Goal: Information Seeking & Learning: Learn about a topic

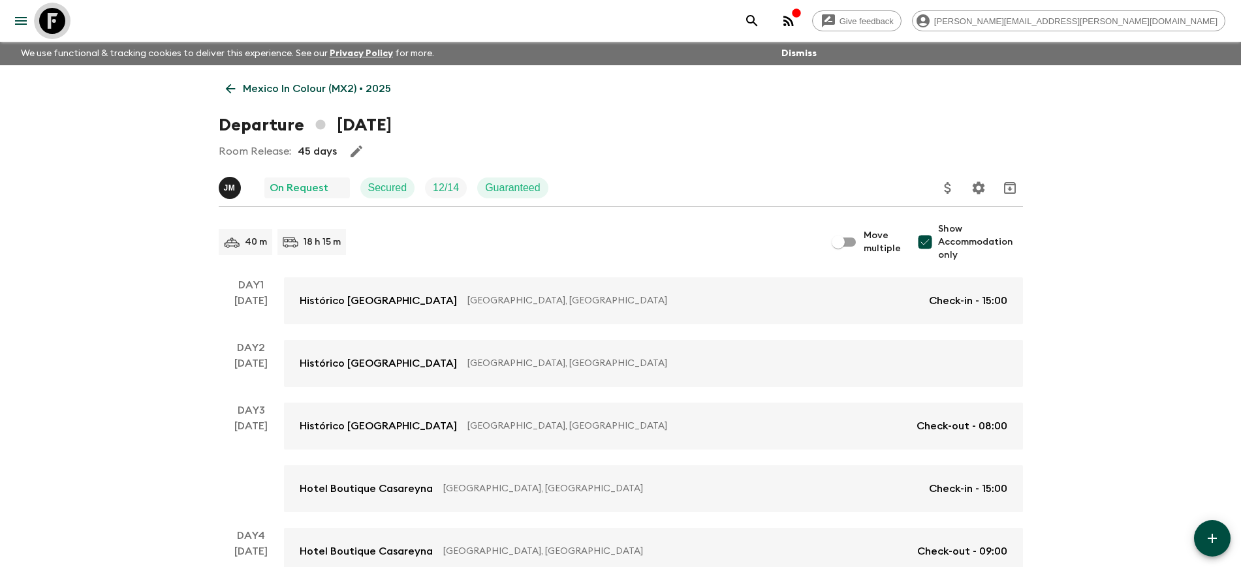
click at [54, 22] on icon at bounding box center [52, 21] width 26 height 26
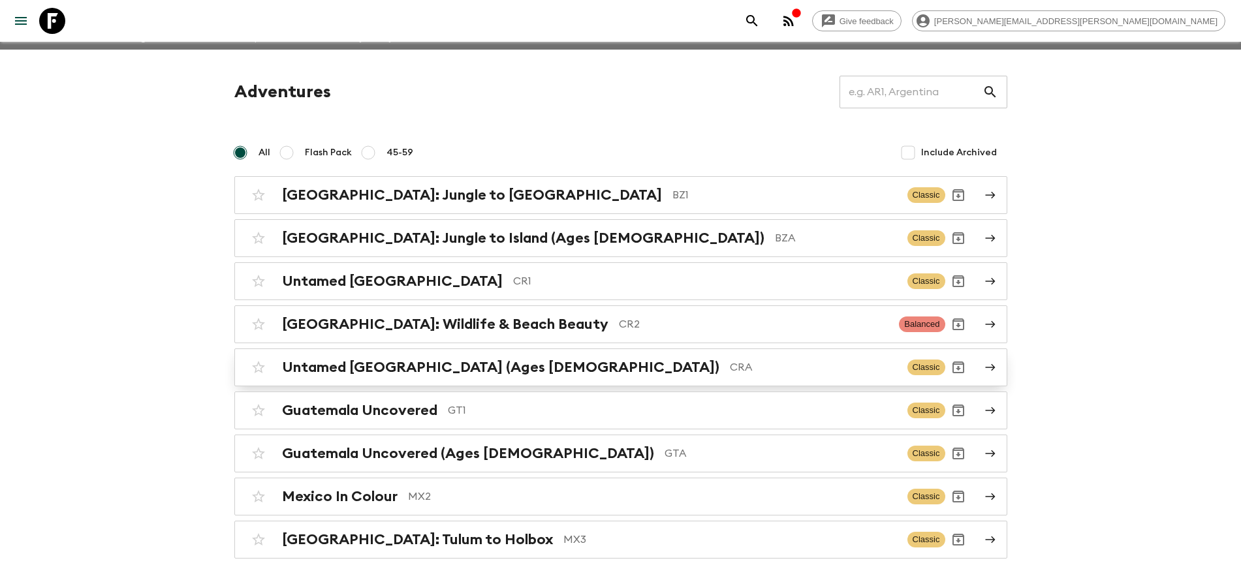
scroll to position [79, 0]
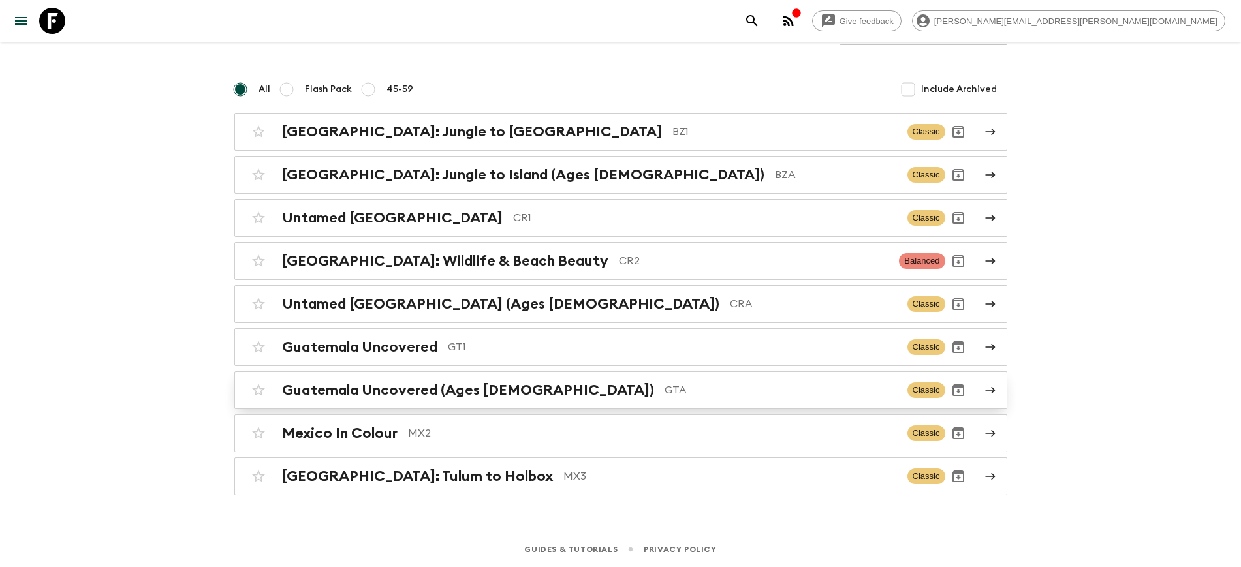
click at [348, 396] on h2 "Guatemala Uncovered (Ages [DEMOGRAPHIC_DATA])" at bounding box center [468, 390] width 372 height 17
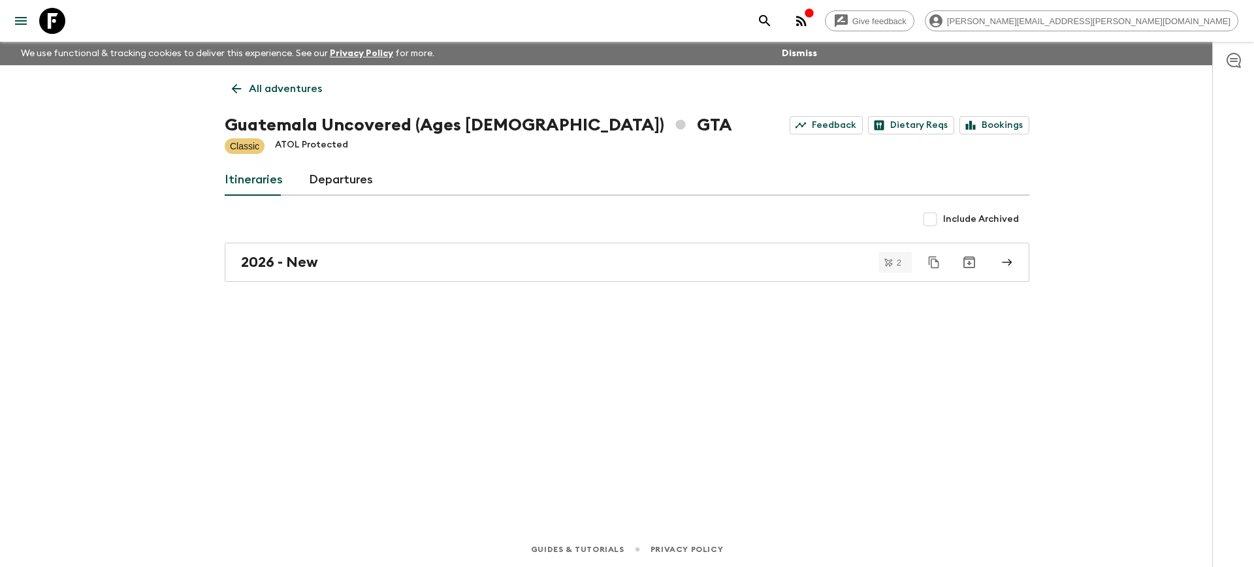
click at [246, 90] on link "All adventures" at bounding box center [277, 89] width 104 height 26
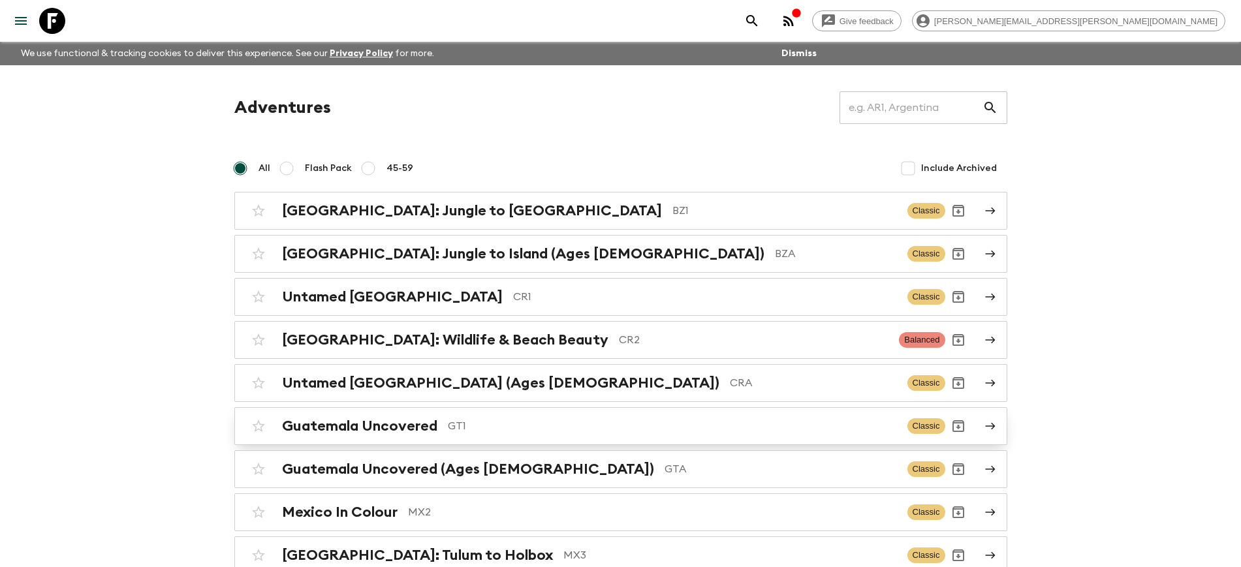
click at [342, 432] on h2 "Guatemala Uncovered" at bounding box center [359, 426] width 155 height 17
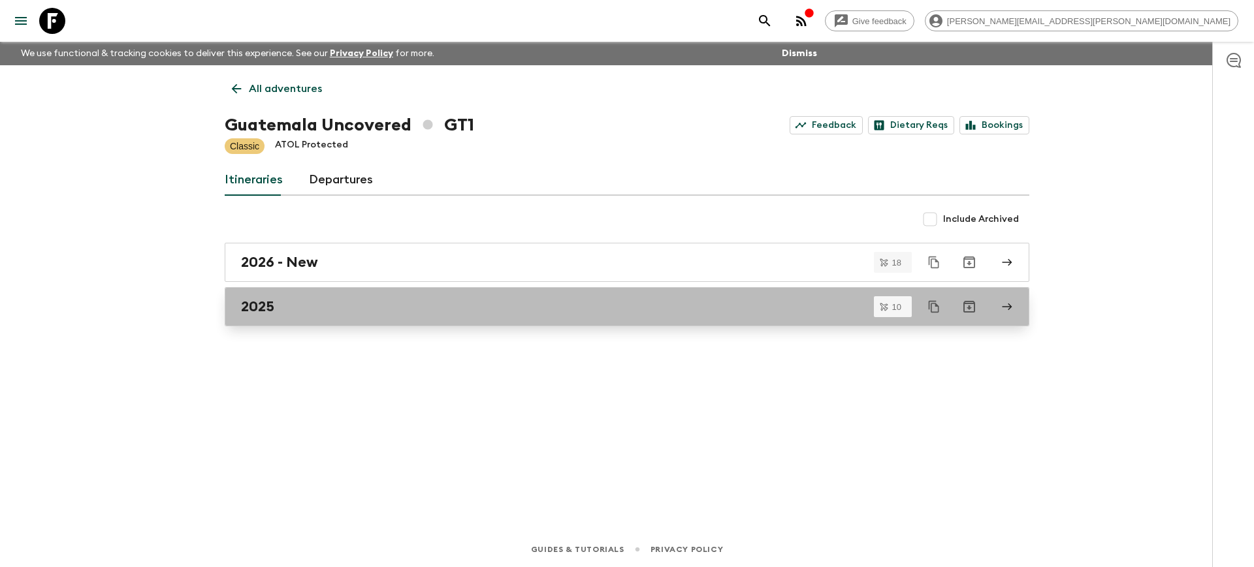
click at [254, 310] on h2 "2025" at bounding box center [257, 306] width 33 height 17
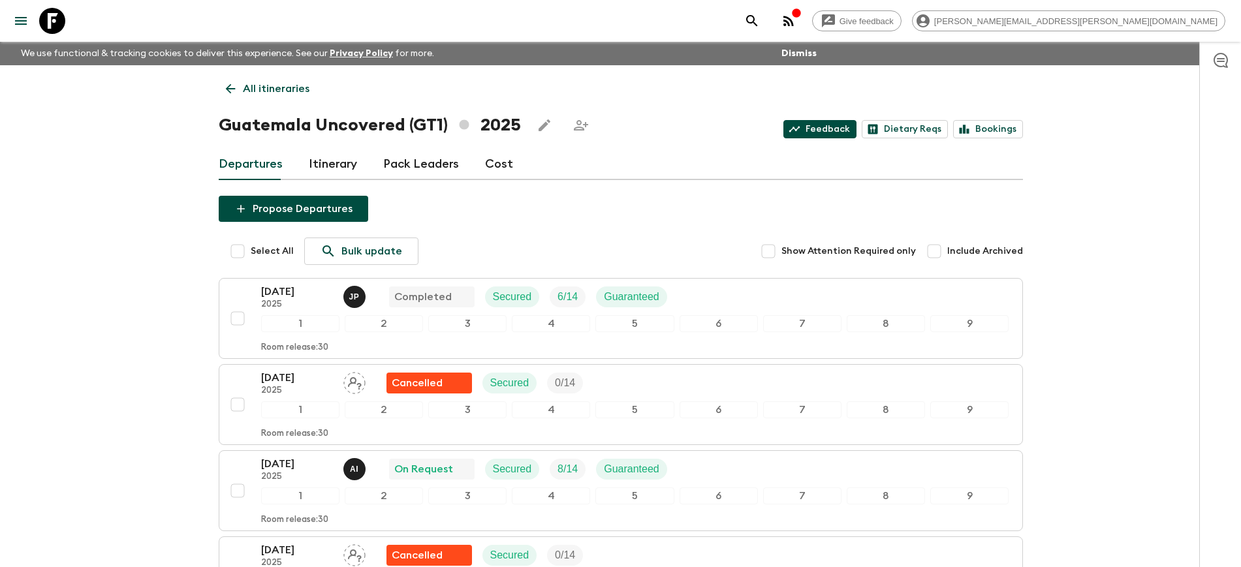
click at [833, 129] on link "Feedback" at bounding box center [820, 129] width 73 height 18
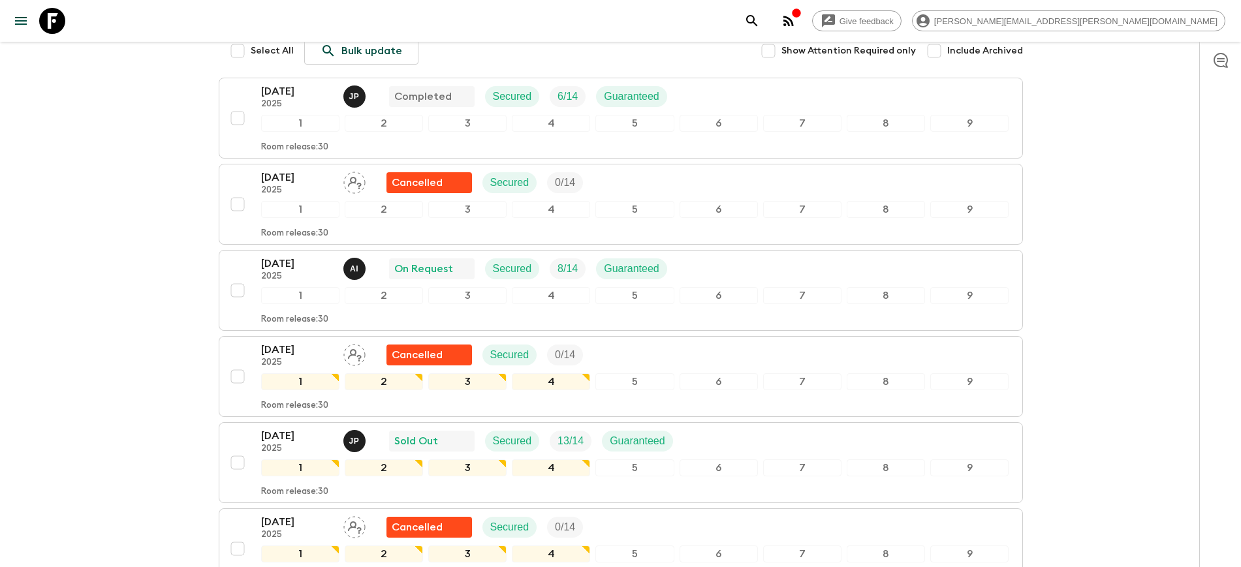
scroll to position [245, 0]
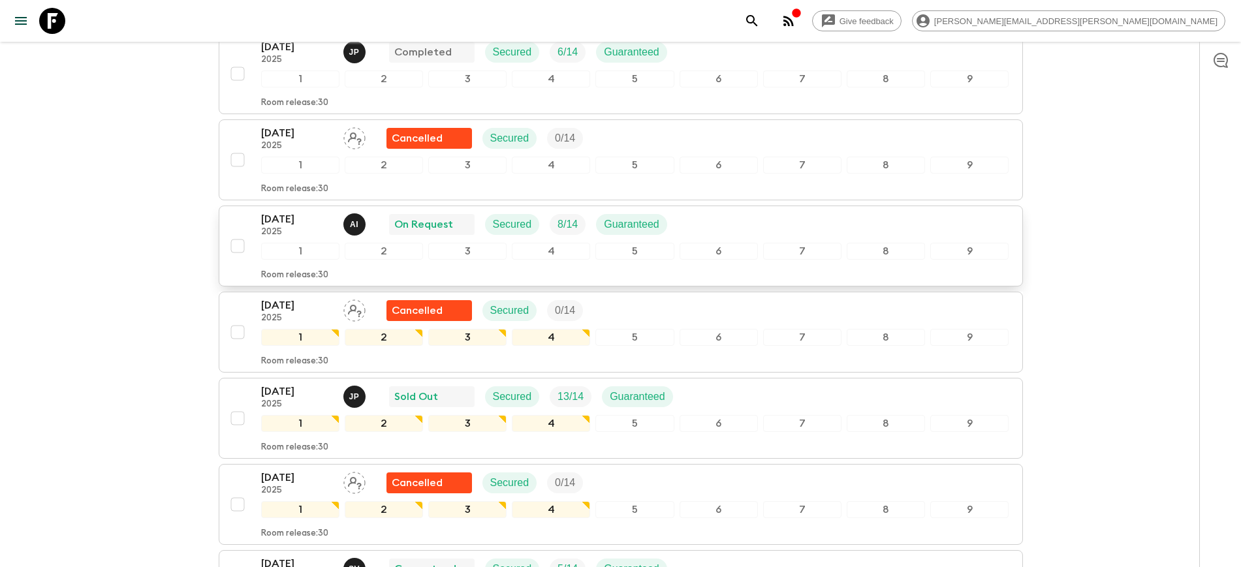
click at [296, 222] on p "[DATE]" at bounding box center [297, 220] width 72 height 16
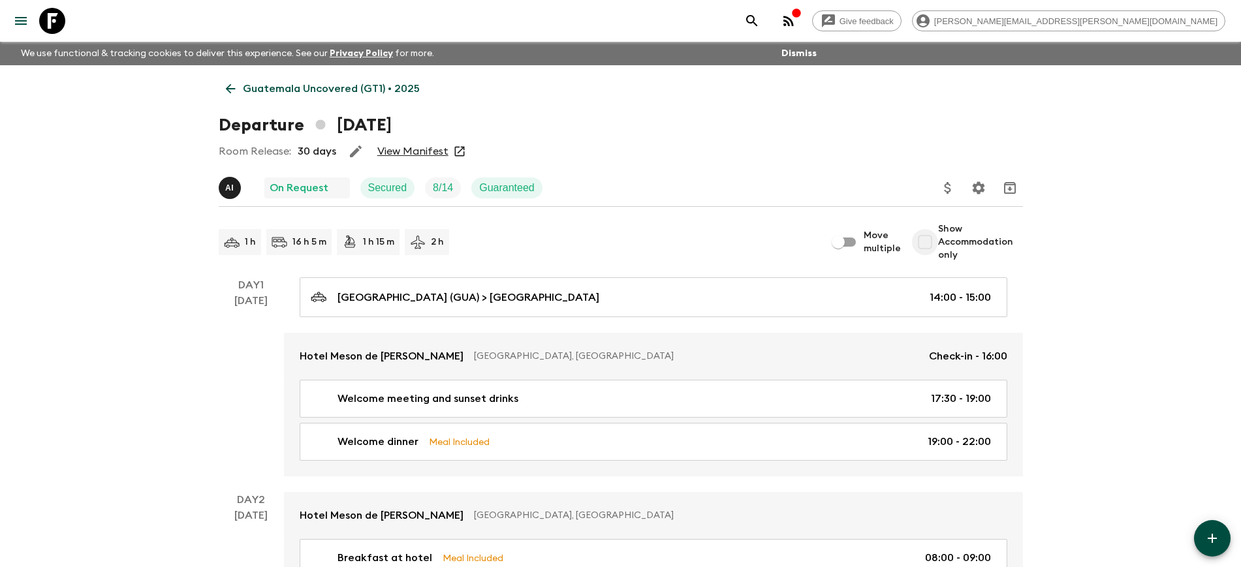
click at [928, 249] on input "Show Accommodation only" at bounding box center [925, 242] width 26 height 26
checkbox input "true"
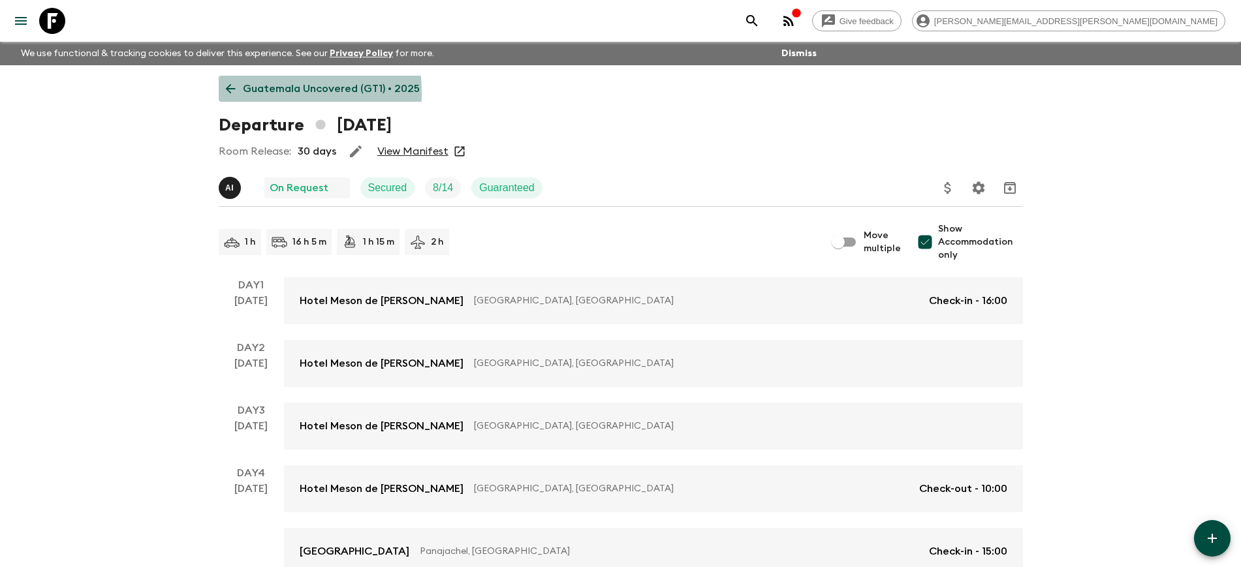
click at [234, 93] on icon at bounding box center [230, 89] width 14 height 14
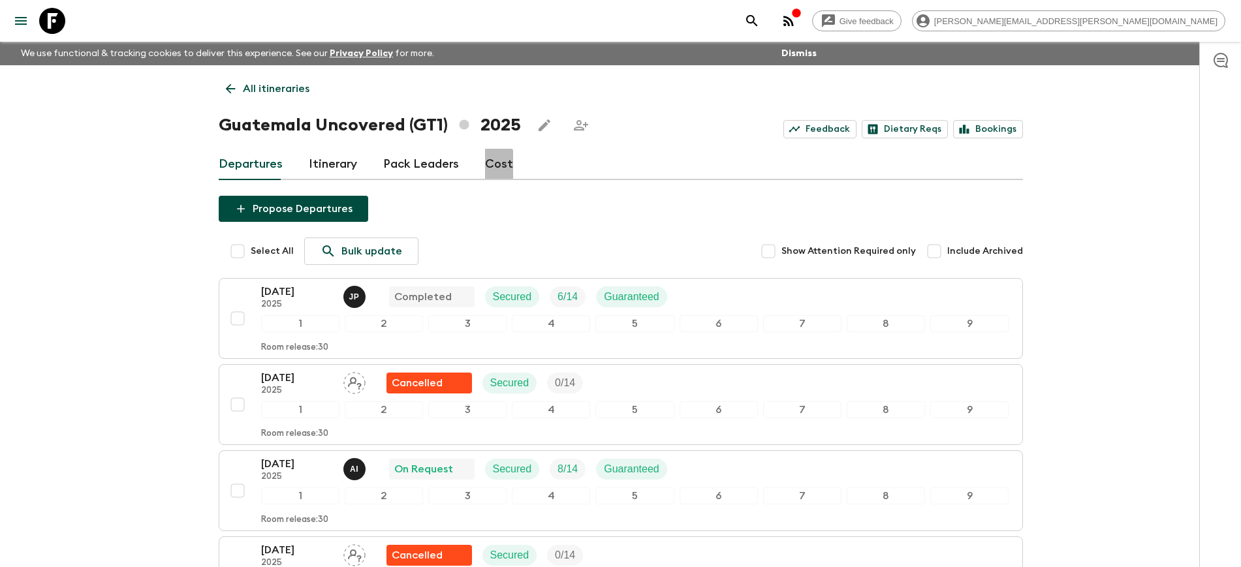
click at [490, 165] on link "Cost" at bounding box center [499, 164] width 28 height 31
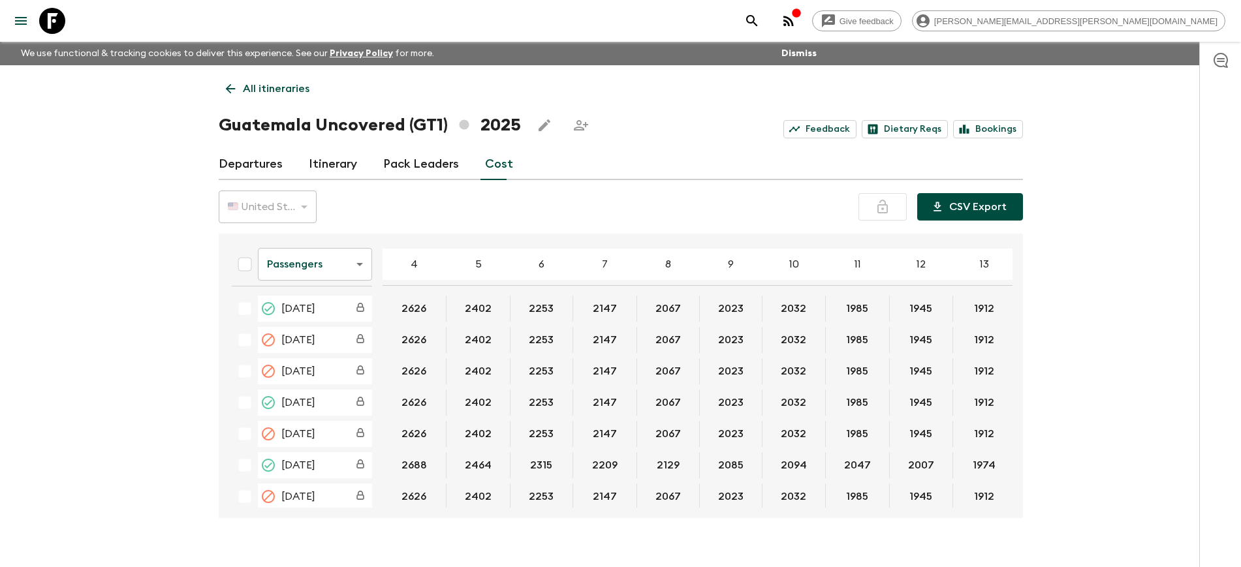
click at [970, 208] on button "CSV Export" at bounding box center [971, 206] width 106 height 27
click at [229, 91] on icon at bounding box center [230, 89] width 10 height 10
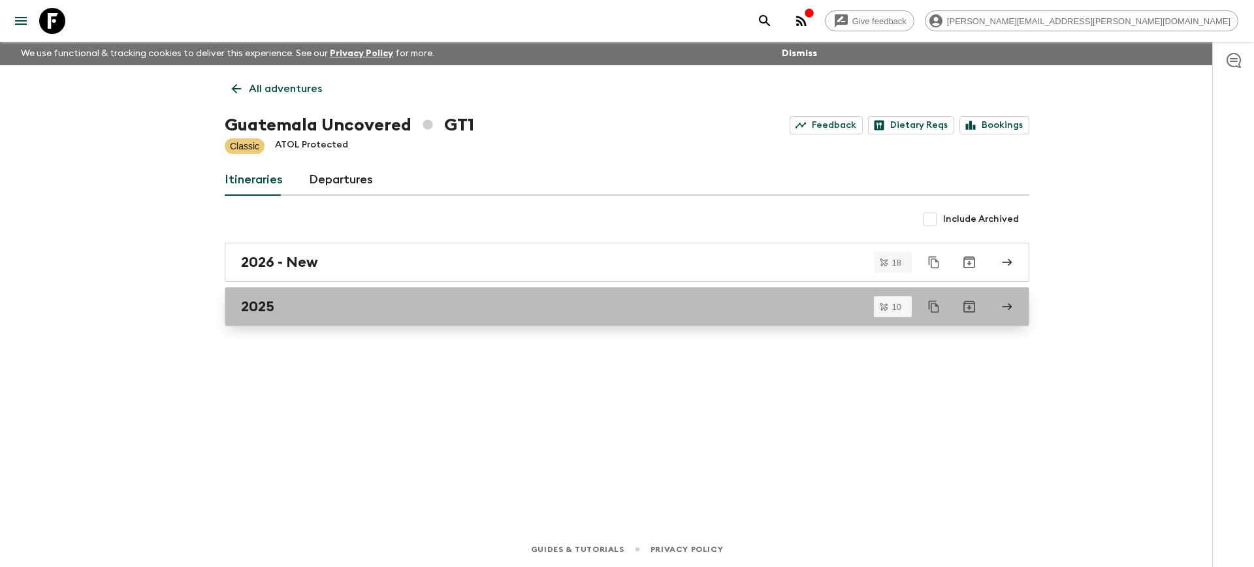
click at [257, 313] on h2 "2025" at bounding box center [257, 306] width 33 height 17
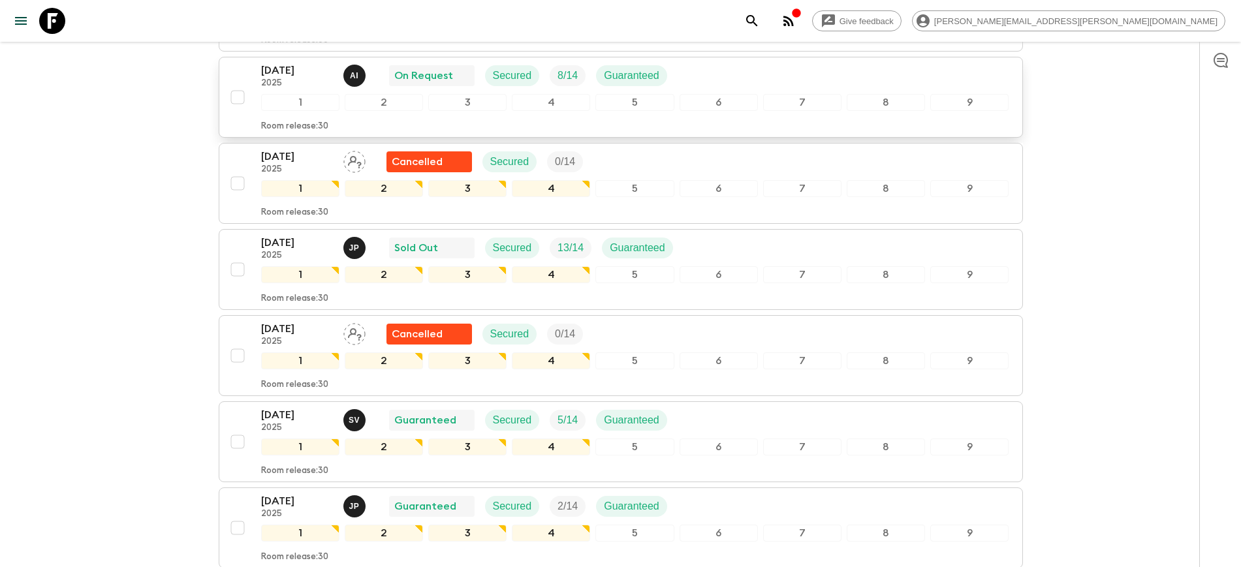
scroll to position [408, 0]
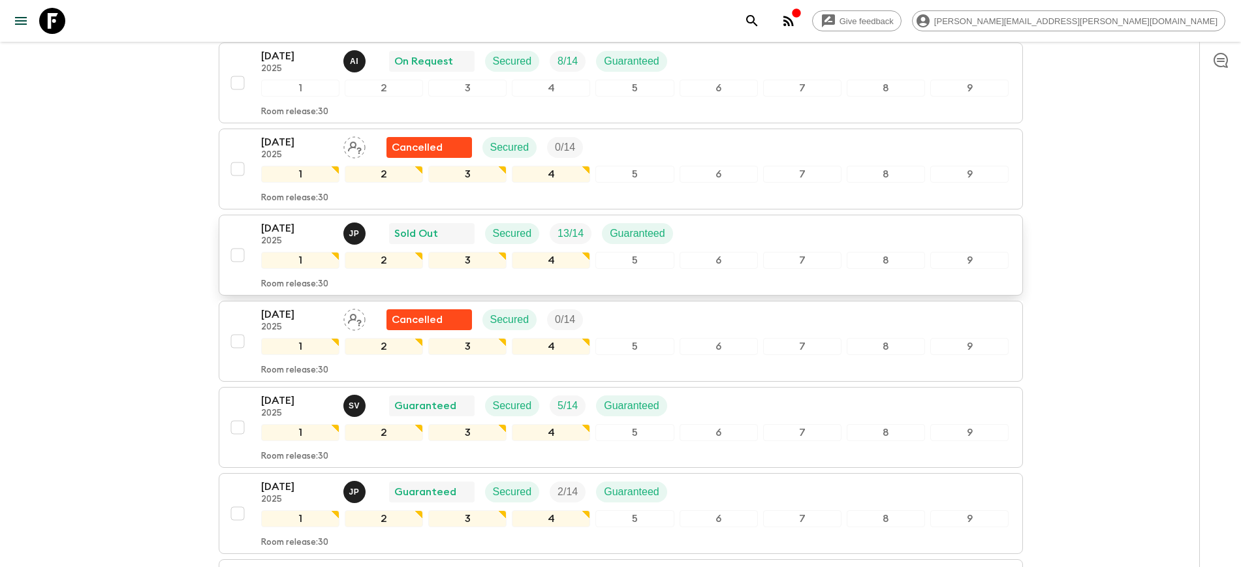
click at [291, 232] on p "[DATE]" at bounding box center [297, 229] width 72 height 16
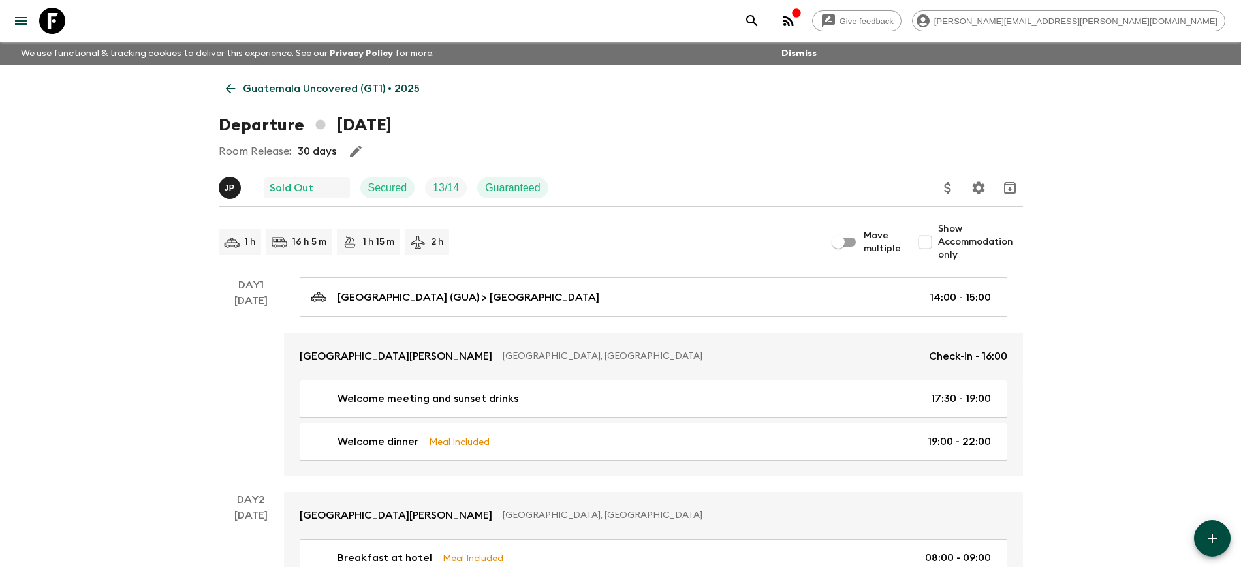
click at [933, 247] on input "Show Accommodation only" at bounding box center [925, 242] width 26 height 26
checkbox input "true"
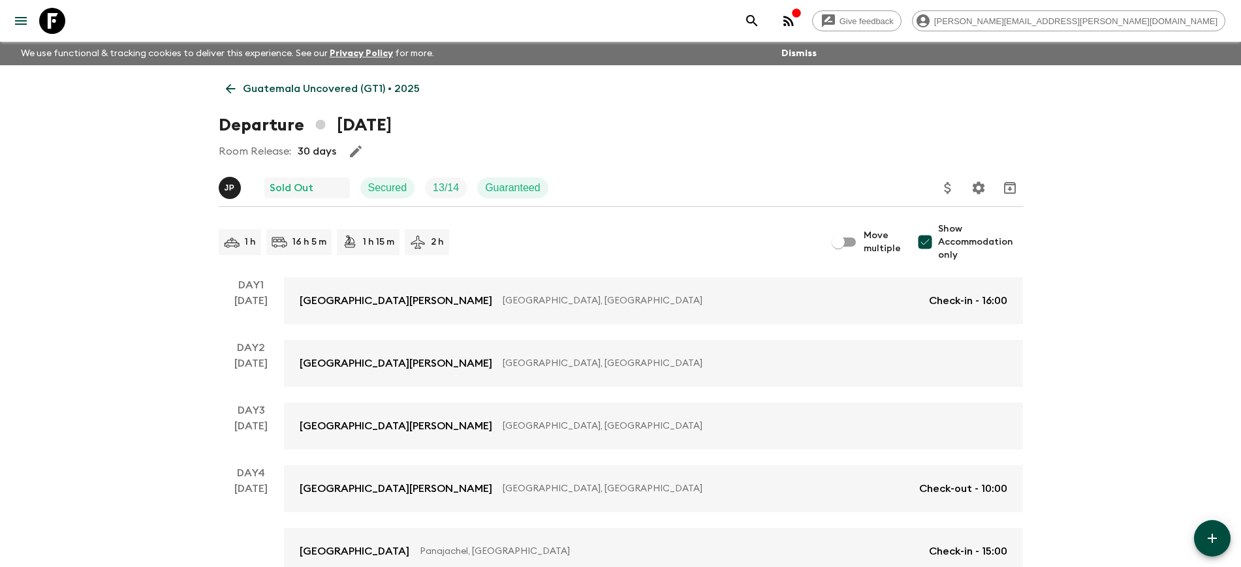
click at [255, 87] on p "Guatemala Uncovered (GT1) • 2025" at bounding box center [331, 89] width 177 height 16
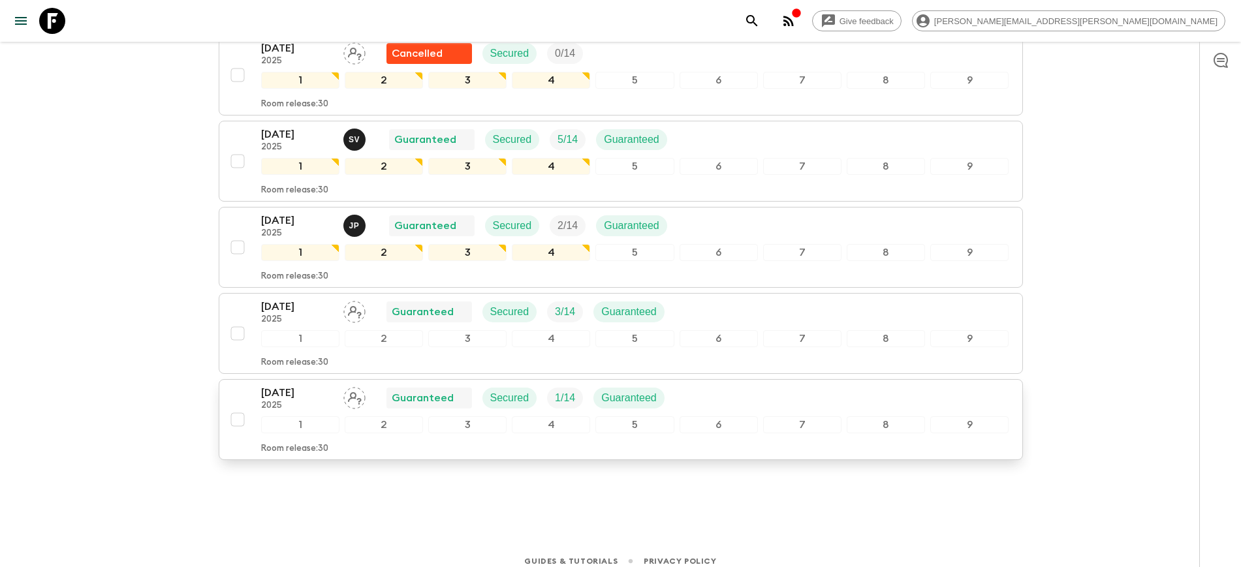
scroll to position [686, 0]
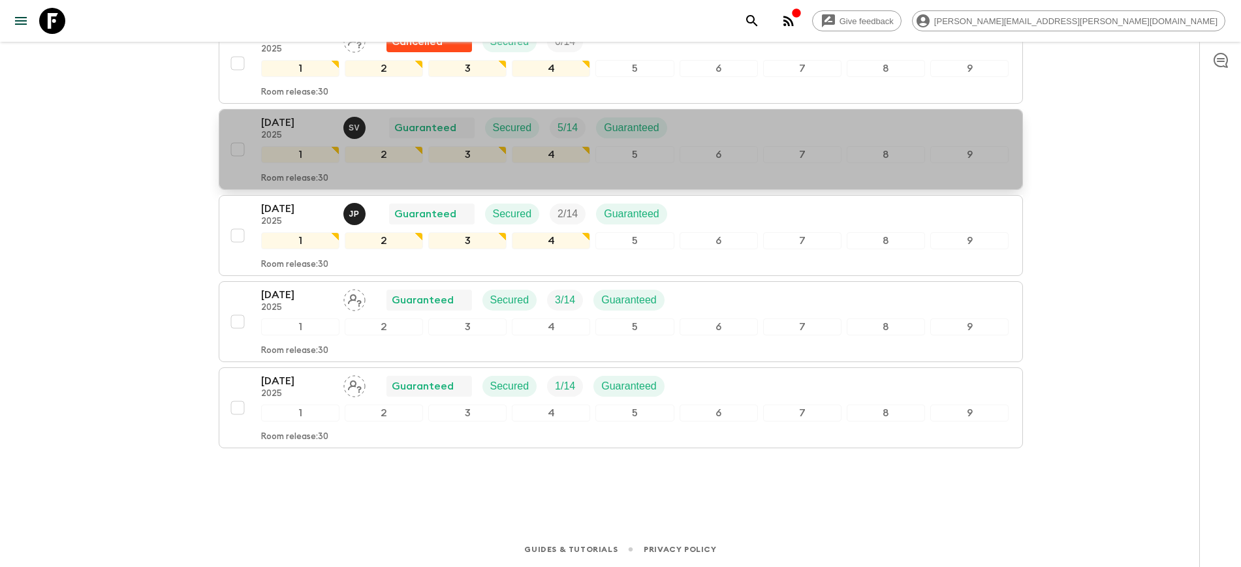
click at [298, 125] on p "[DATE]" at bounding box center [297, 123] width 72 height 16
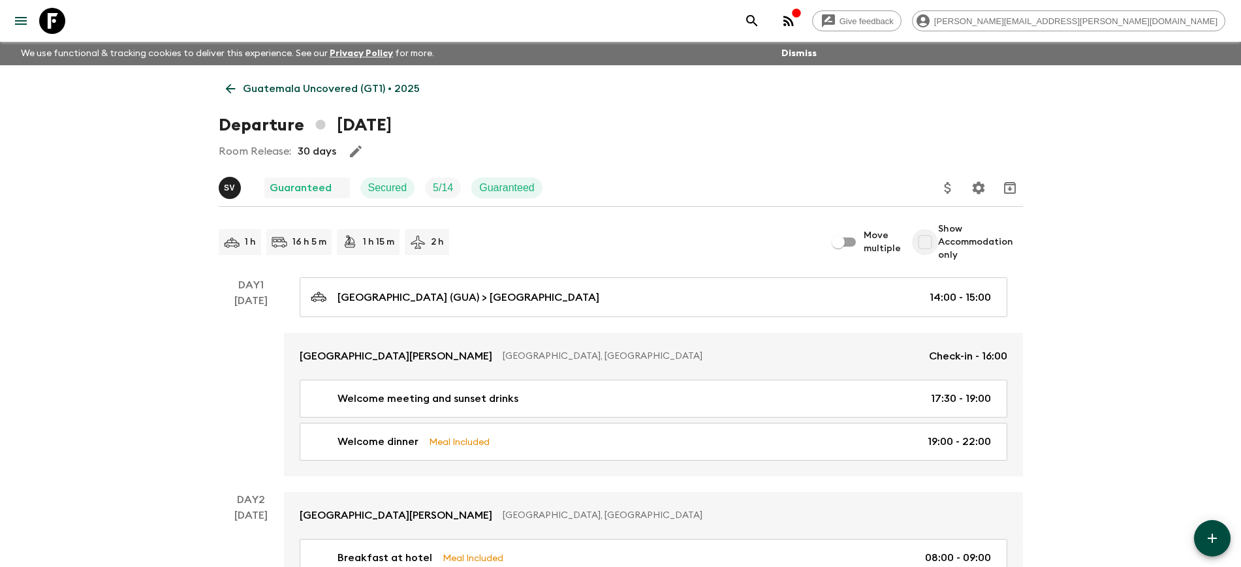
click at [927, 242] on input "Show Accommodation only" at bounding box center [925, 242] width 26 height 26
checkbox input "true"
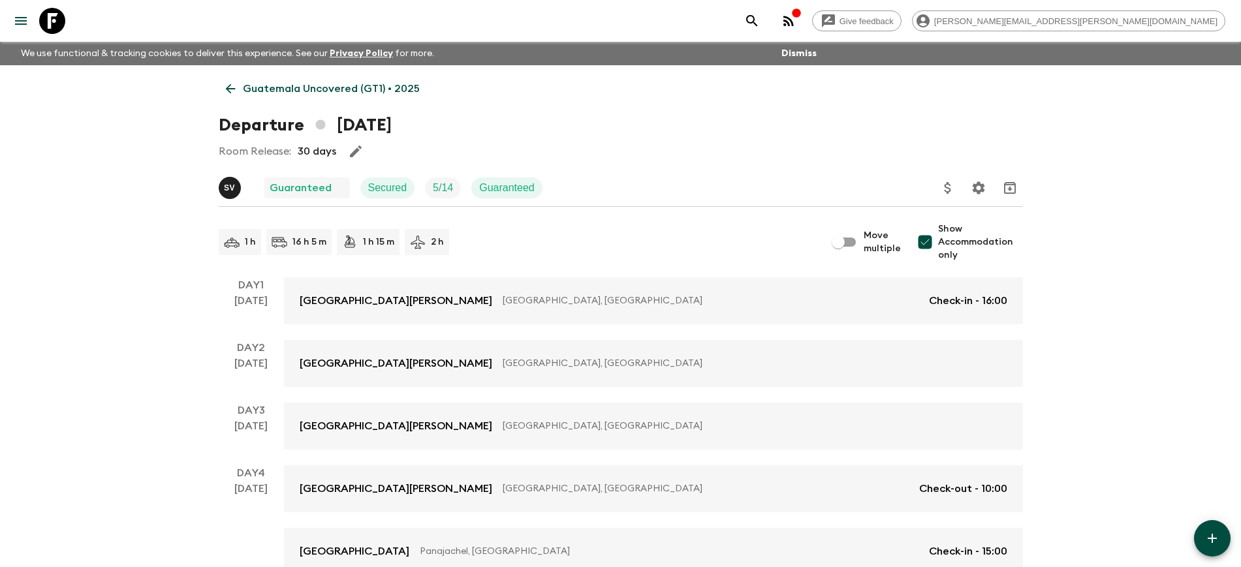
scroll to position [82, 0]
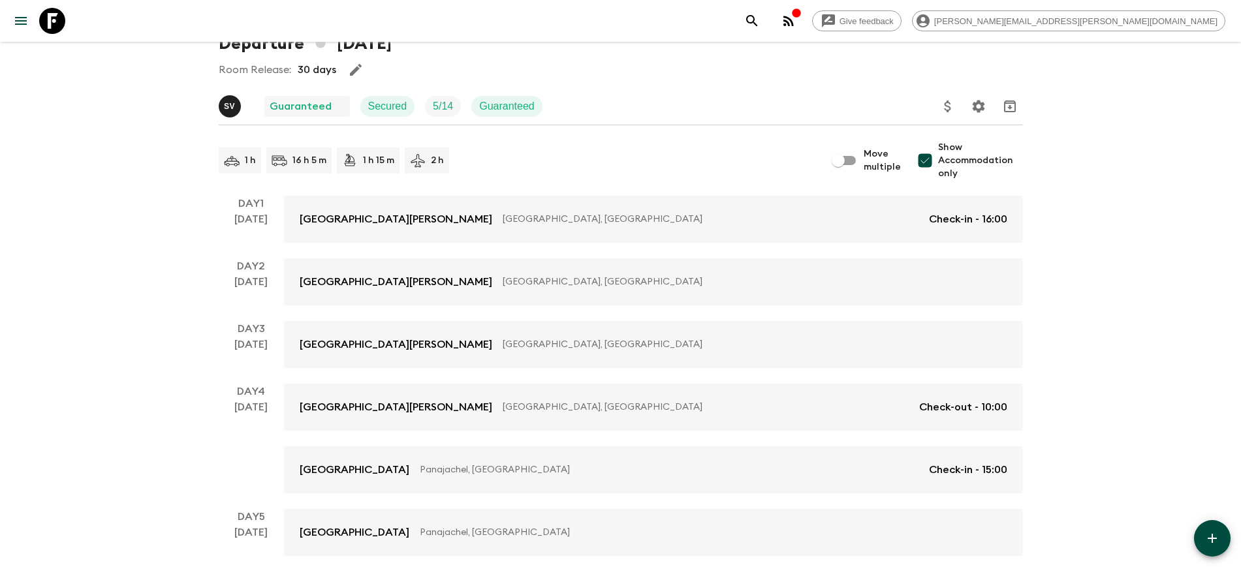
click at [1136, 383] on div "Give feedback [PERSON_NAME][EMAIL_ADDRESS][PERSON_NAME][DOMAIN_NAME] We use fun…" at bounding box center [620, 461] width 1241 height 1086
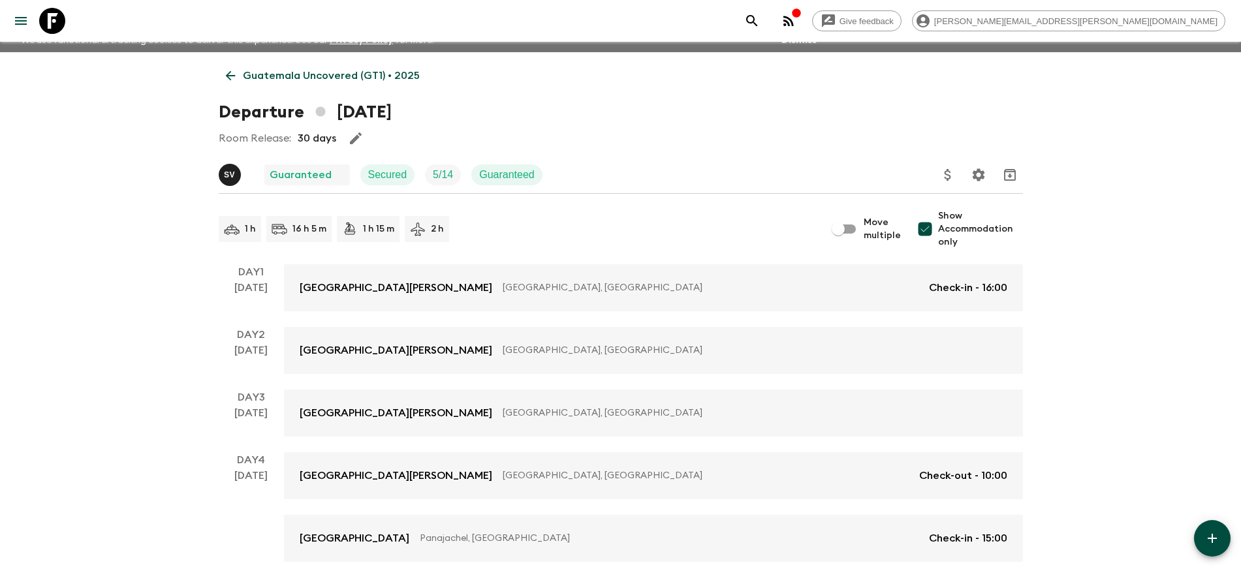
scroll to position [0, 0]
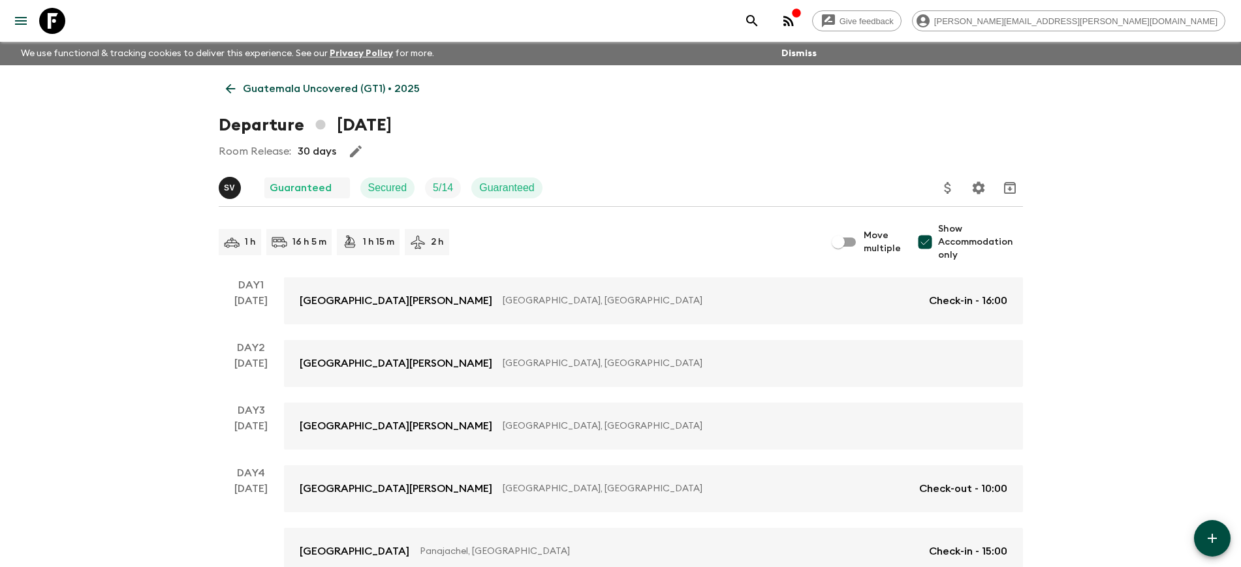
click at [234, 89] on icon at bounding box center [230, 89] width 10 height 10
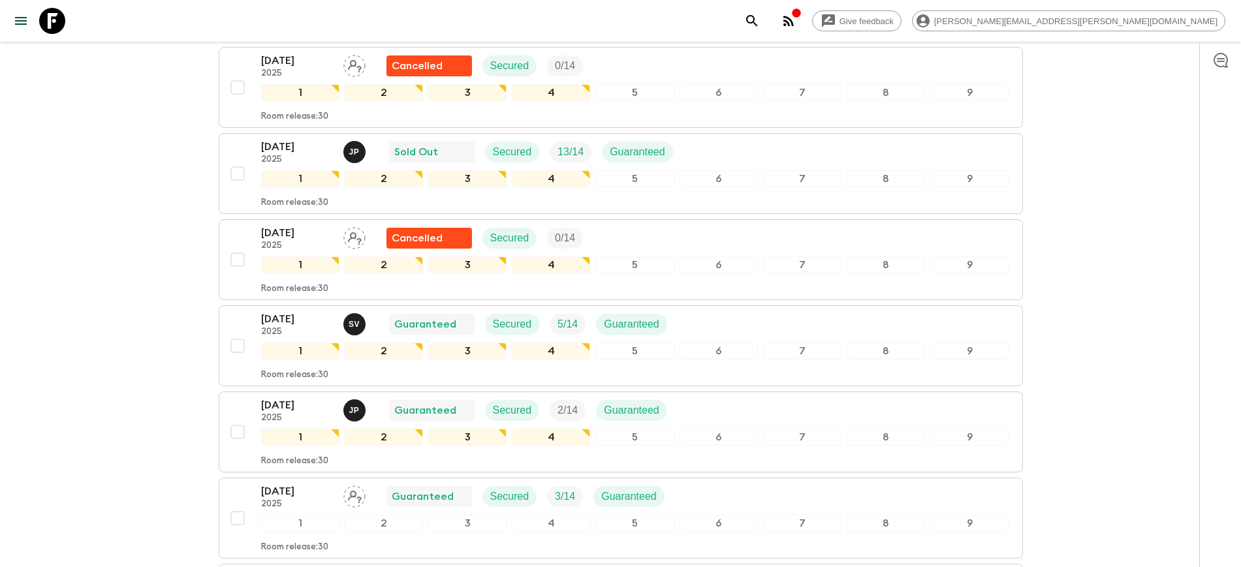
scroll to position [571, 0]
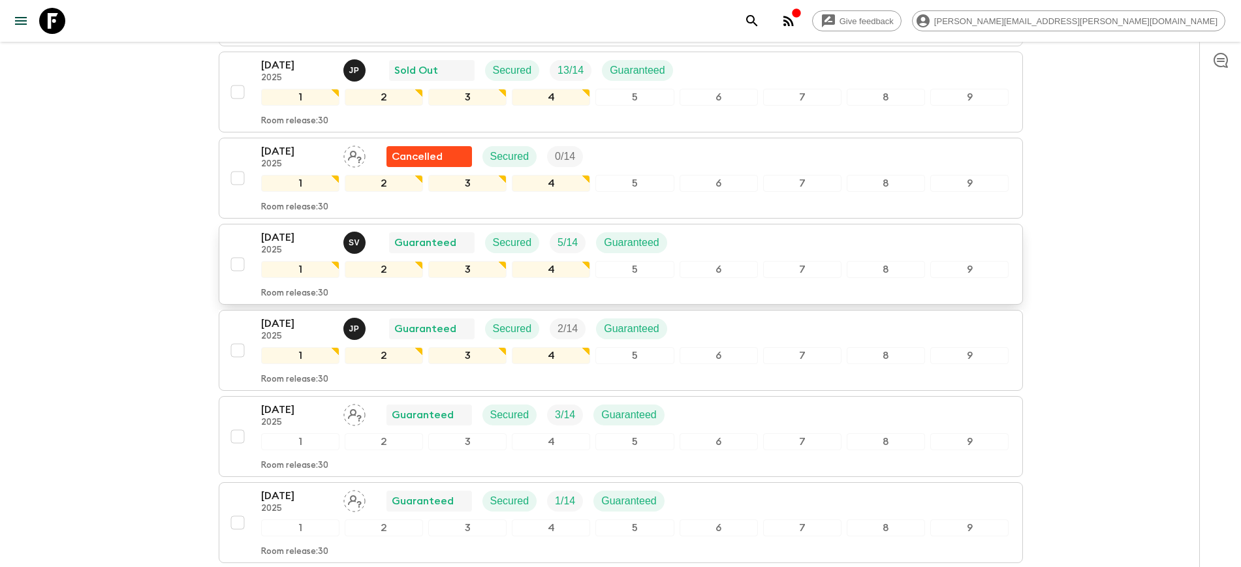
click at [290, 241] on p "[DATE]" at bounding box center [297, 238] width 72 height 16
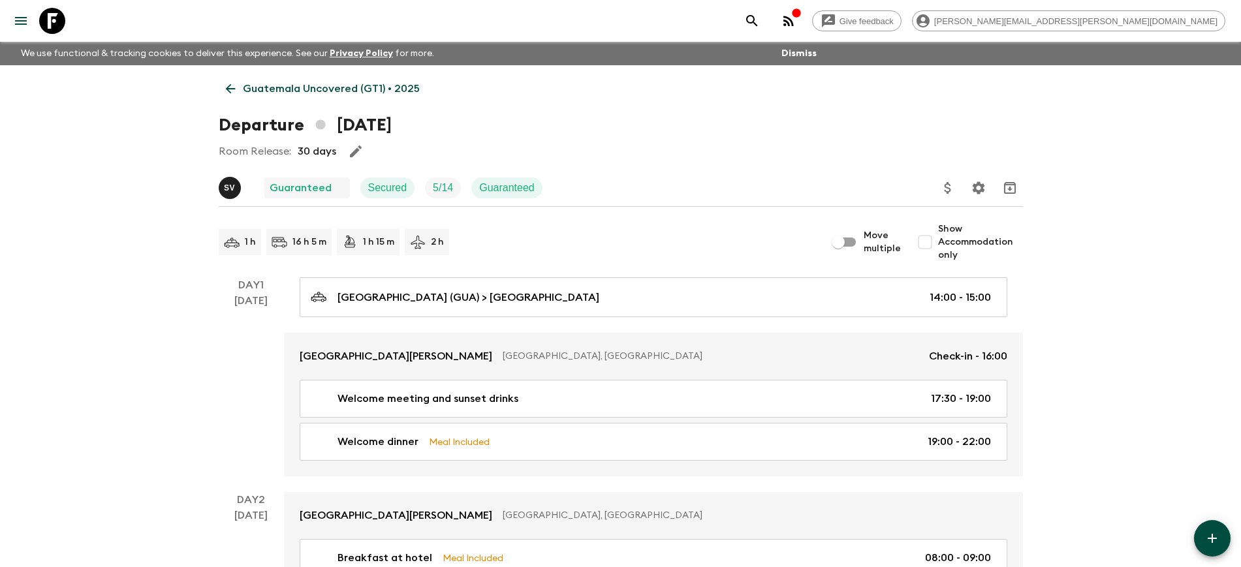
click at [933, 243] on input "Show Accommodation only" at bounding box center [925, 242] width 26 height 26
checkbox input "true"
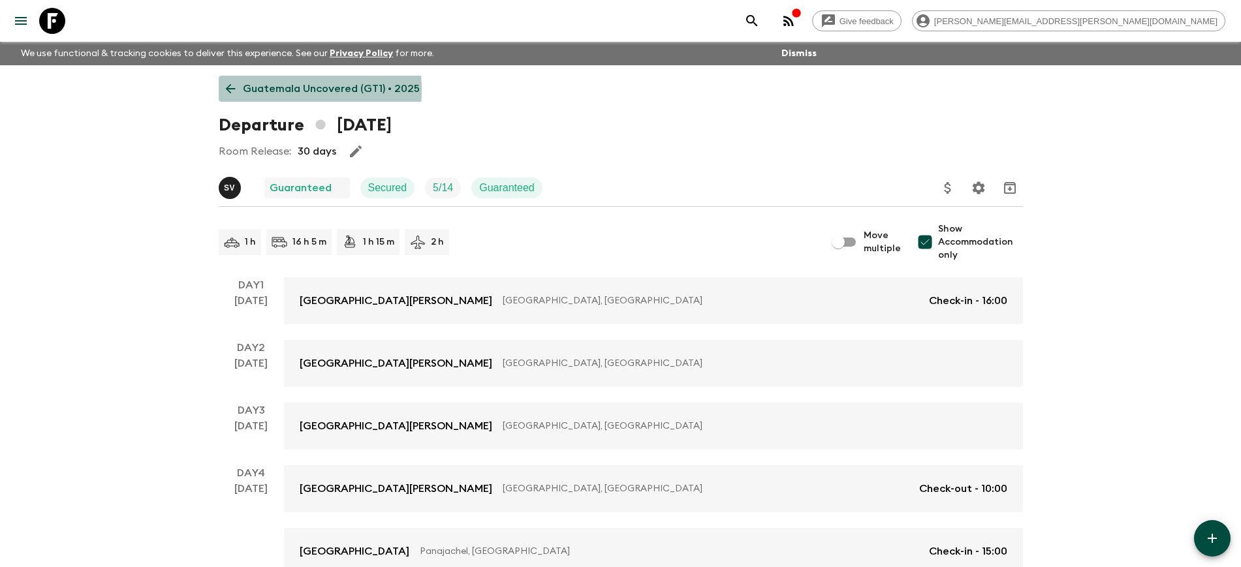
click at [247, 90] on p "Guatemala Uncovered (GT1) • 2025" at bounding box center [331, 89] width 177 height 16
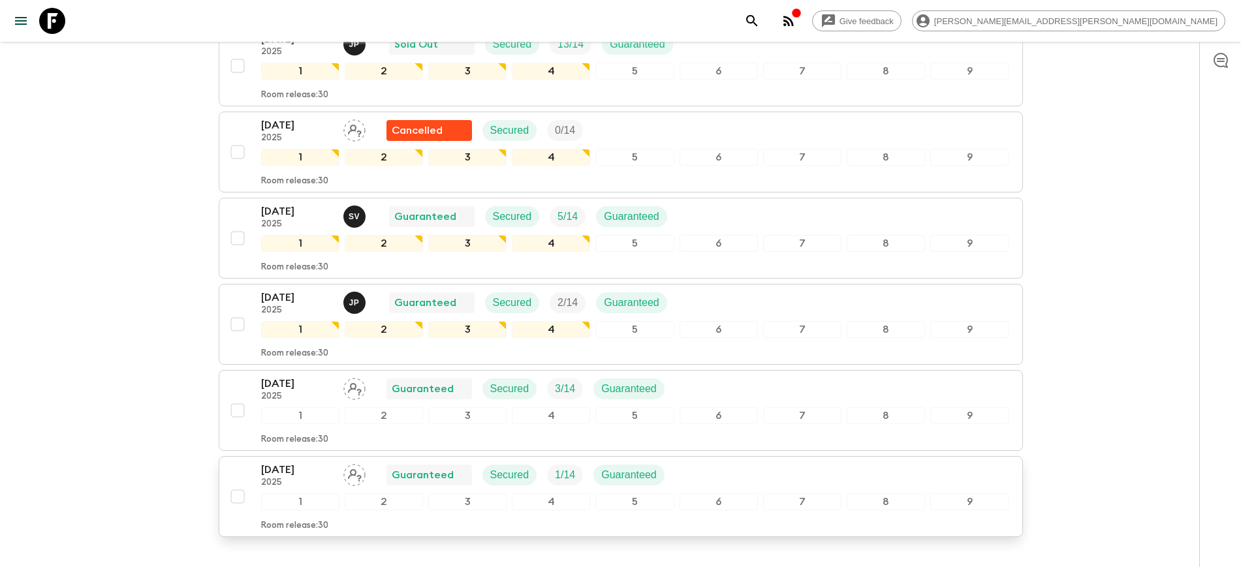
scroll to position [653, 0]
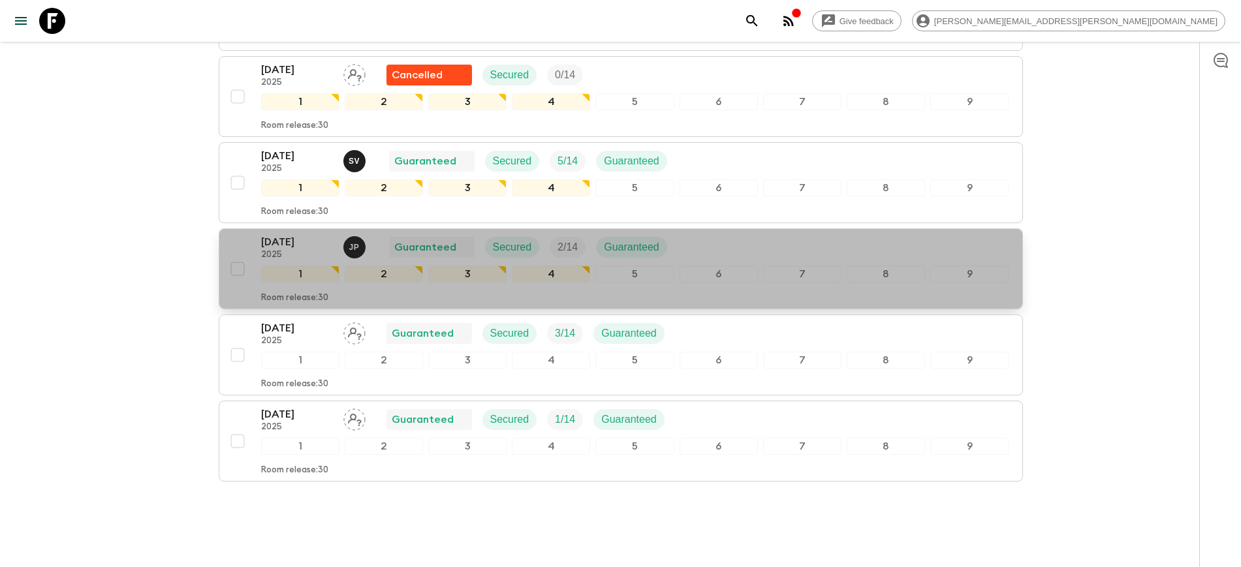
click at [290, 241] on p "[DATE]" at bounding box center [297, 242] width 72 height 16
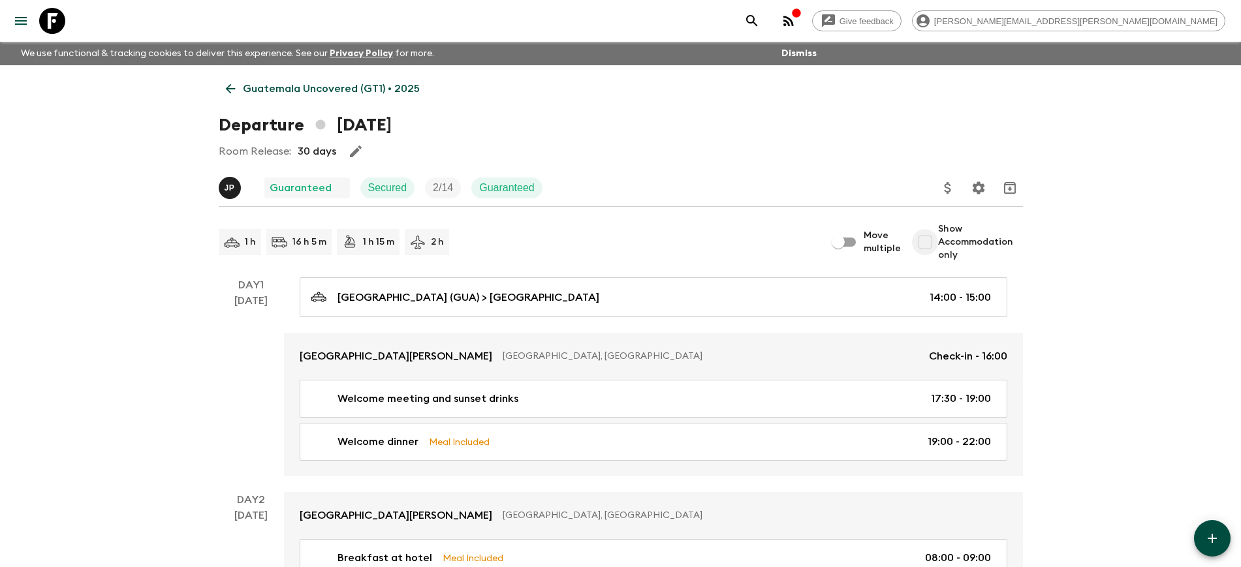
click at [931, 242] on input "Show Accommodation only" at bounding box center [925, 242] width 26 height 26
checkbox input "true"
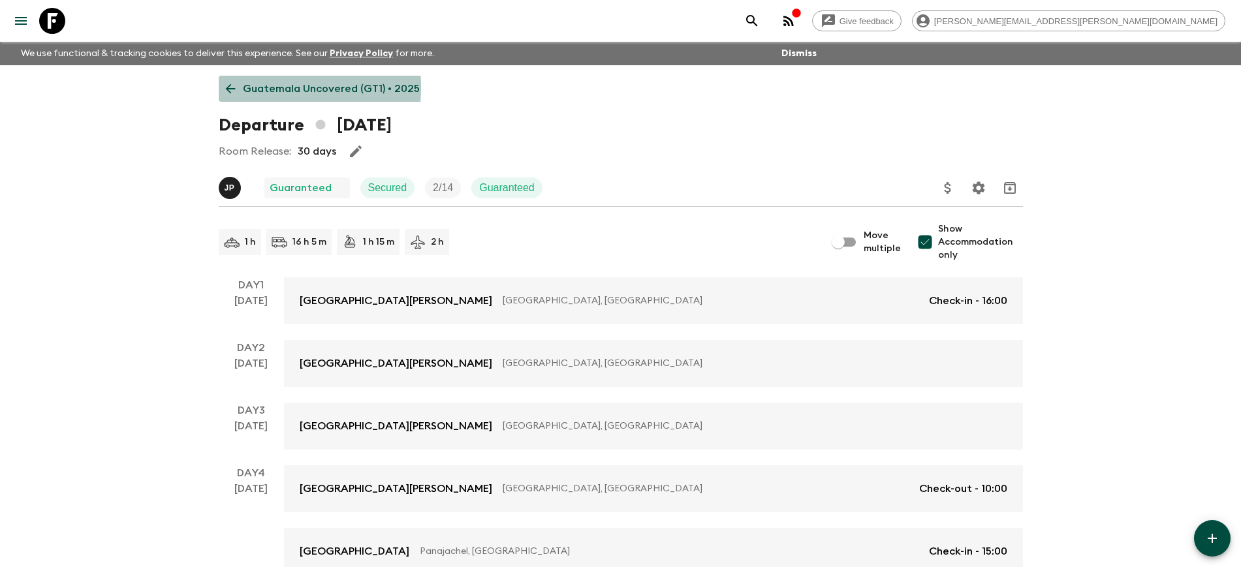
click at [239, 88] on link "Guatemala Uncovered (GT1) • 2025" at bounding box center [323, 89] width 208 height 26
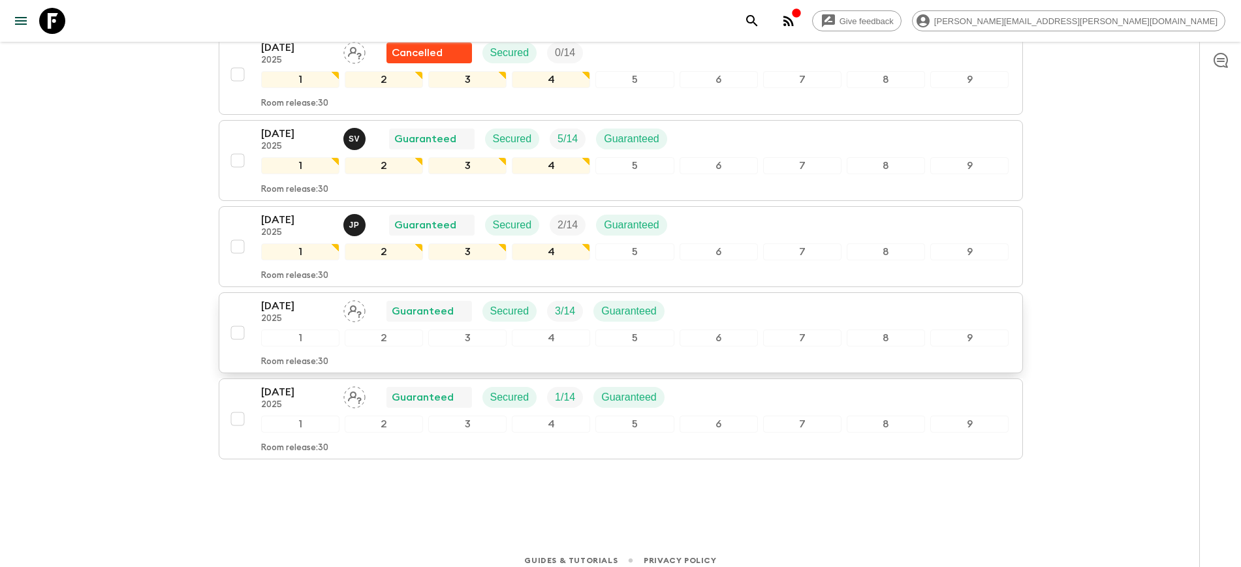
scroll to position [686, 0]
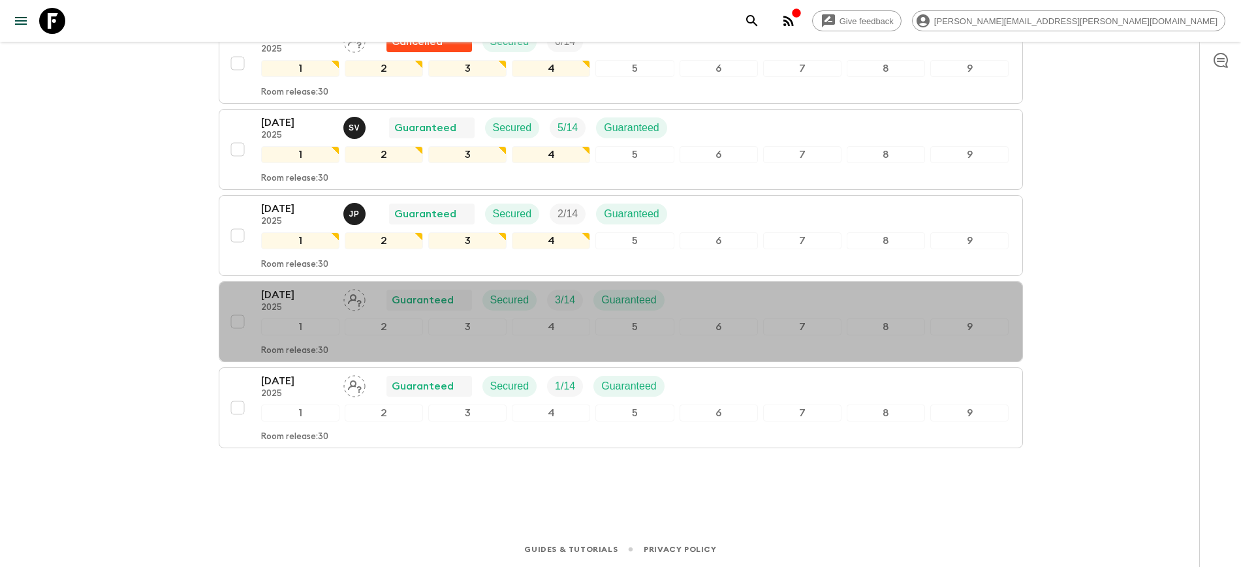
click at [289, 310] on p "2025" at bounding box center [297, 308] width 72 height 10
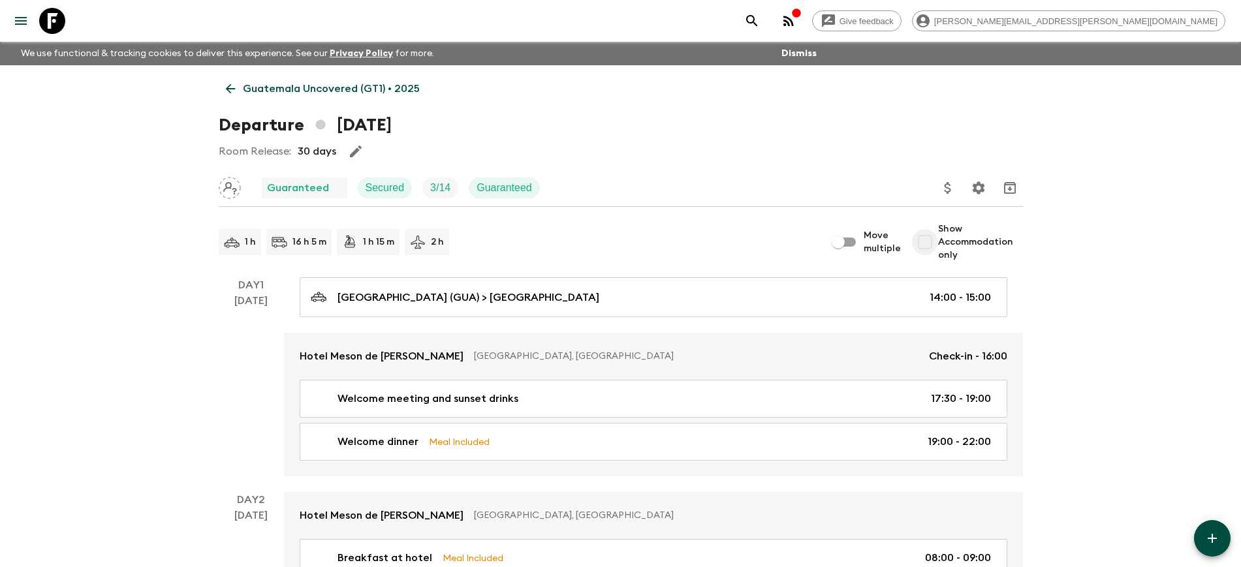
click at [929, 248] on input "Show Accommodation only" at bounding box center [925, 242] width 26 height 26
checkbox input "true"
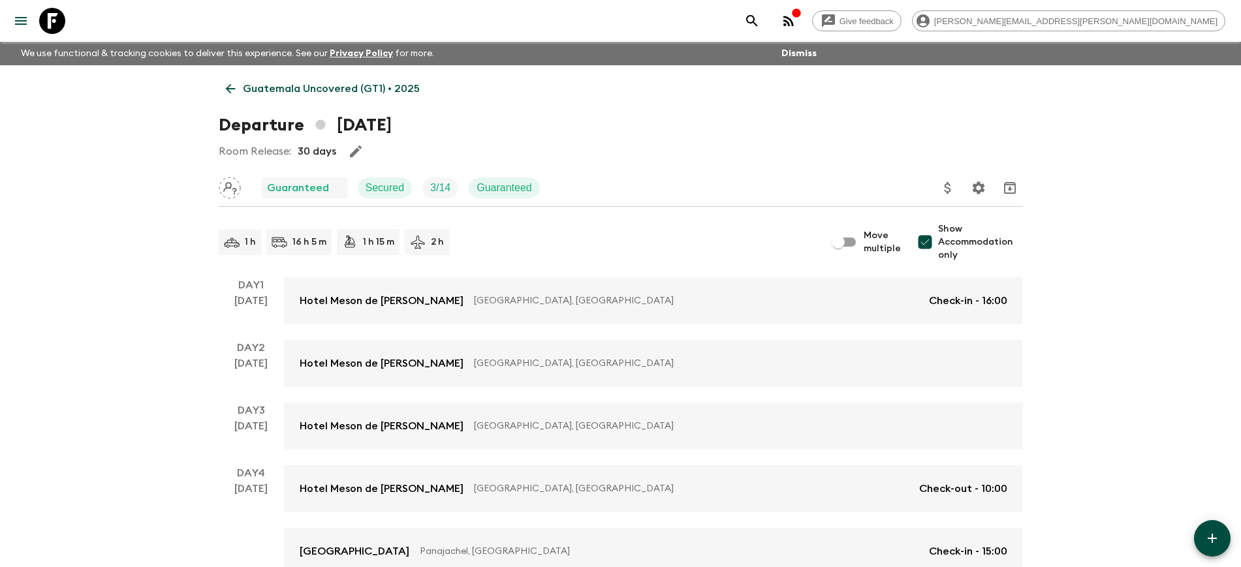
click at [243, 91] on p "Guatemala Uncovered (GT1) • 2025" at bounding box center [331, 89] width 177 height 16
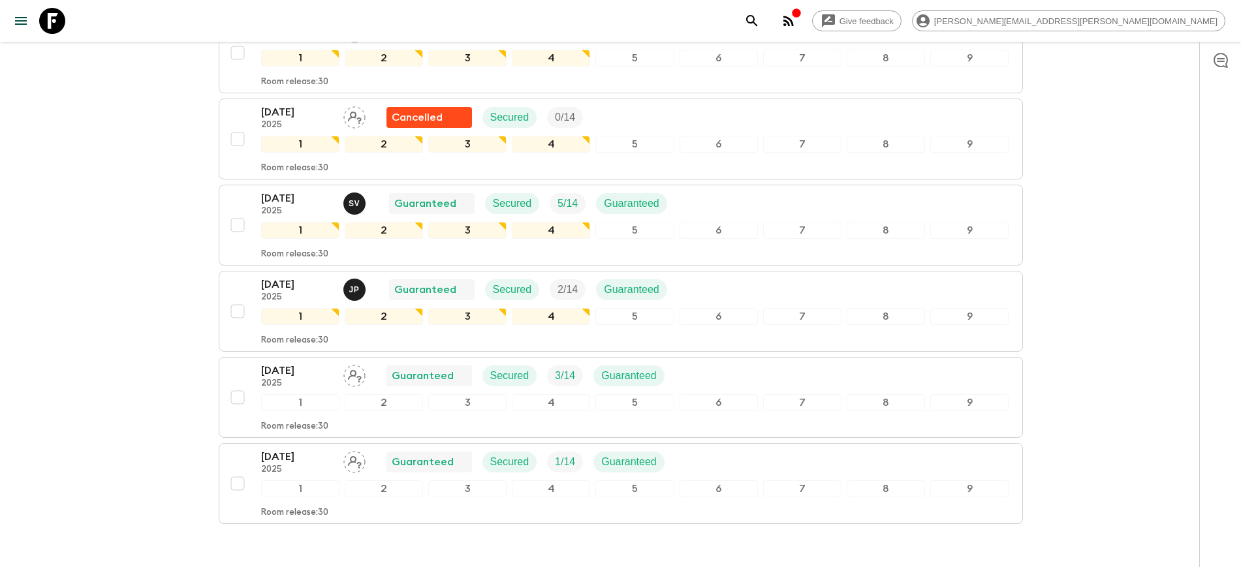
scroll to position [686, 0]
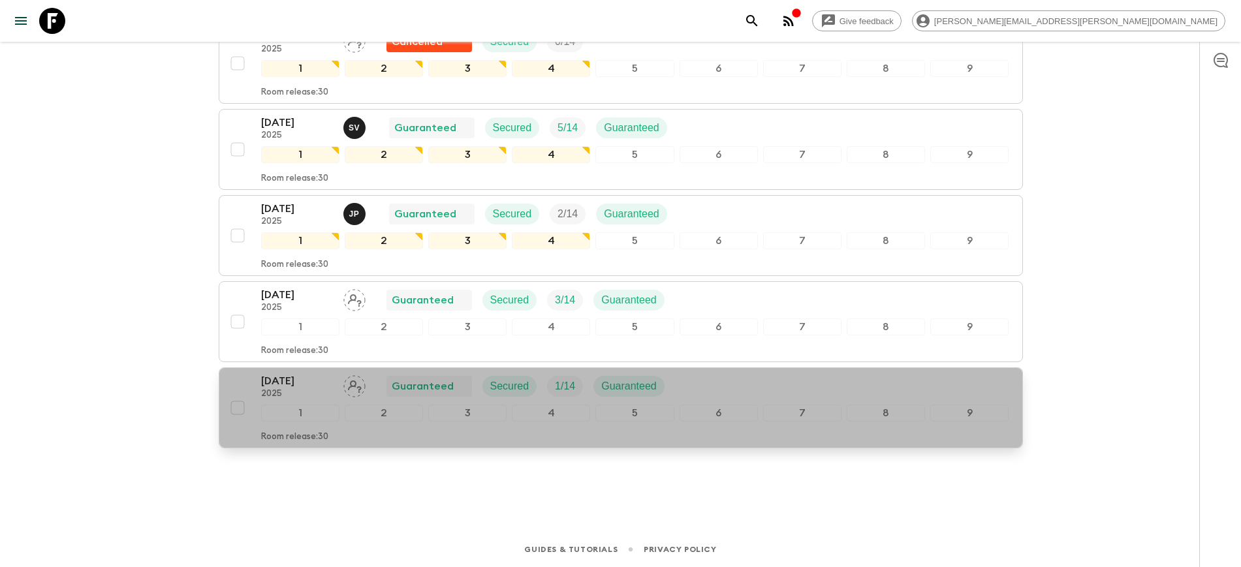
click at [271, 382] on p "[DATE]" at bounding box center [297, 382] width 72 height 16
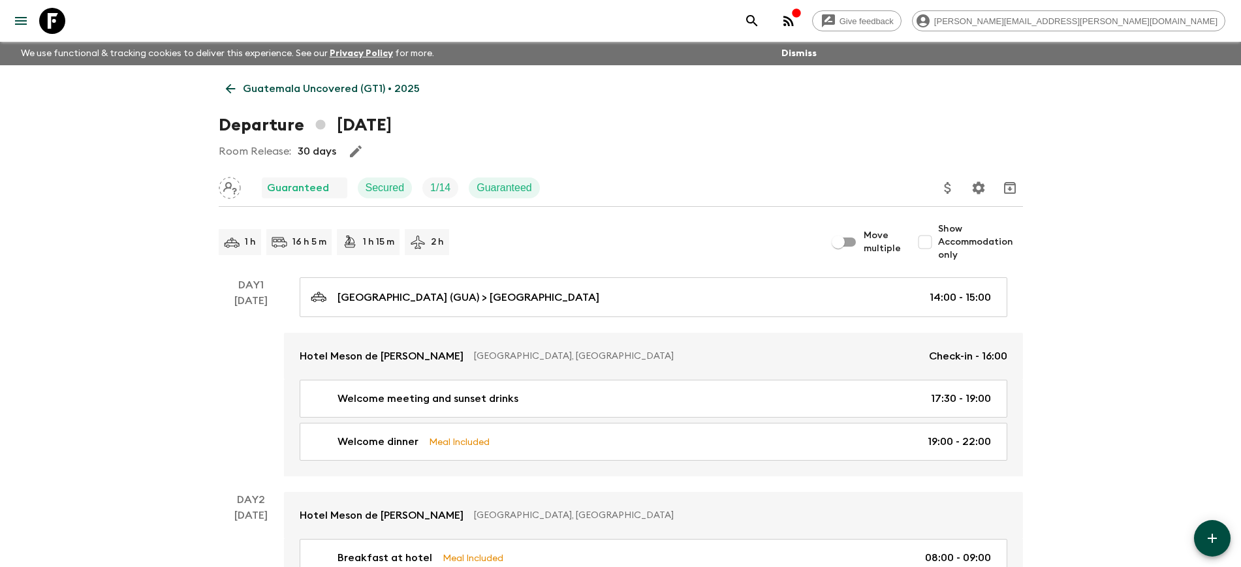
click at [927, 244] on input "Show Accommodation only" at bounding box center [925, 242] width 26 height 26
checkbox input "true"
